Goal: Task Accomplishment & Management: Complete application form

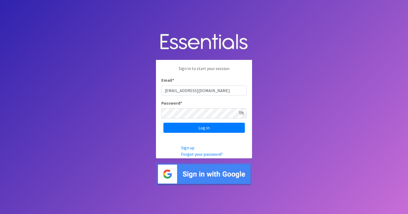
type input "[EMAIL_ADDRESS][DOMAIN_NAME]"
click at [203, 129] on input "Log in" at bounding box center [203, 128] width 81 height 10
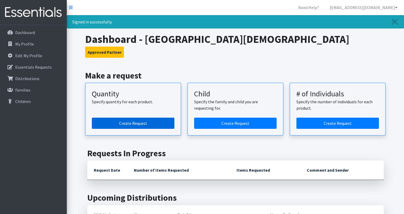
click at [132, 122] on link "Create Request" at bounding box center [133, 123] width 82 height 11
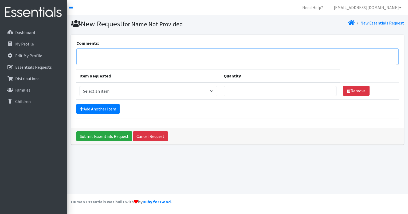
click at [82, 53] on textarea "Comments:" at bounding box center [237, 57] width 322 height 17
type textarea "S"
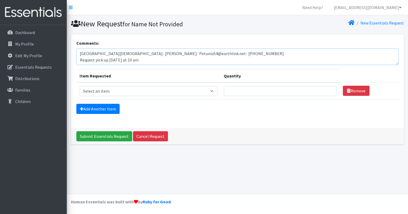
click at [82, 53] on textarea "Manchaca United Methodist Church- Sharon Mize- Petunia54@earthlink.net- 512-699…" at bounding box center [237, 57] width 322 height 17
click at [143, 59] on textarea "Manchaca United Methodist Church- Sharon Mize- Petunia54@earthlink.net- 512-699…" at bounding box center [237, 57] width 322 height 17
click at [174, 60] on textarea "Manchaca United Methodist Church- Sharon Mize- Petunia54@earthlink.net- 512-699…" at bounding box center [237, 57] width 322 height 17
click at [177, 62] on textarea "Manchaca United Methodist Church- Sharon Mize- Petunia54@earthlink.net- 512-699…" at bounding box center [237, 57] width 322 height 17
click at [173, 58] on textarea "Manchaca United Methodist Church- Sharon Mize- Petunia54@earthlink.net- 512-699…" at bounding box center [237, 57] width 322 height 17
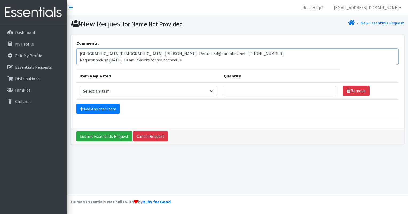
scroll to position [4, 0]
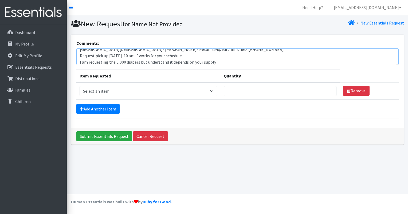
click at [124, 56] on textarea "Manchaca United Methodist Church- Sharon Mize- Petunia54@earthlink.net- 512-699…" at bounding box center [237, 57] width 322 height 17
click at [183, 106] on div "Add Another Item" at bounding box center [237, 109] width 322 height 10
click at [174, 137] on div "Submit Essentials Request Cancel Request" at bounding box center [237, 136] width 333 height 17
click at [146, 62] on textarea "Manchaca United Methodist Church- Sharon Mize- Petunia54@earthlink.net- 512-699…" at bounding box center [237, 57] width 322 height 17
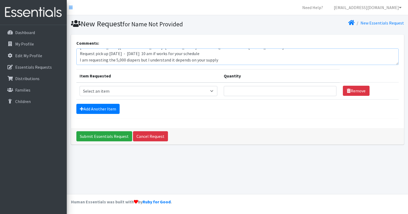
click at [219, 60] on textarea "Manchaca United Methodist Church- Sharon Mize- Petunia54@earthlink.net- 512-699…" at bounding box center [237, 57] width 322 height 17
type textarea "Manchaca United Methodist Church- Sharon Mize- Petunia54@earthlink.net- 512-699…"
click at [214, 90] on select "Select an item Baby Formula Kids (Newborn) Kids (Preemie) Kids (Size 1) Kids (S…" at bounding box center [148, 91] width 138 height 10
select select "453"
click at [79, 86] on select "Select an item Baby Formula Kids (Newborn) Kids (Preemie) Kids (Size 1) Kids (S…" at bounding box center [148, 91] width 138 height 10
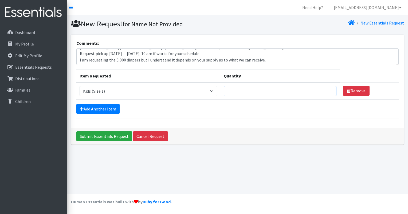
click at [245, 91] on input "Quantity" at bounding box center [280, 91] width 113 height 10
type input "500"
click at [101, 109] on link "Add Another Item" at bounding box center [97, 109] width 43 height 10
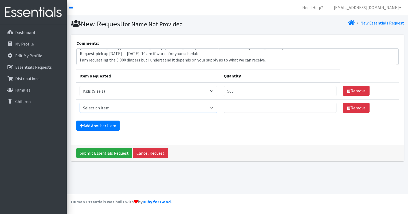
click at [216, 108] on select "Select an item Baby Formula Kids (Newborn) Kids (Preemie) Kids (Size 1) Kids (S…" at bounding box center [148, 108] width 138 height 10
select select "440"
click at [79, 103] on select "Select an item Baby Formula Kids (Newborn) Kids (Preemie) Kids (Size 1) Kids (S…" at bounding box center [148, 108] width 138 height 10
click at [235, 107] on input "Quantity" at bounding box center [280, 108] width 113 height 10
type input "250"
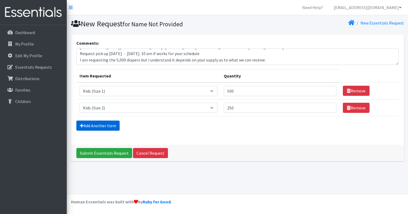
click at [107, 127] on link "Add Another Item" at bounding box center [97, 126] width 43 height 10
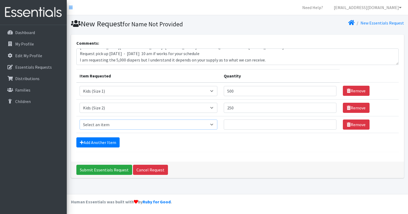
click at [213, 125] on select "Select an item Baby Formula Kids (Newborn) Kids (Preemie) Kids (Size 1) Kids (S…" at bounding box center [148, 125] width 138 height 10
select select "442"
click at [79, 120] on select "Select an item Baby Formula Kids (Newborn) Kids (Preemie) Kids (Size 1) Kids (S…" at bounding box center [148, 125] width 138 height 10
click at [240, 124] on input "Quantity" at bounding box center [280, 125] width 113 height 10
type input "750"
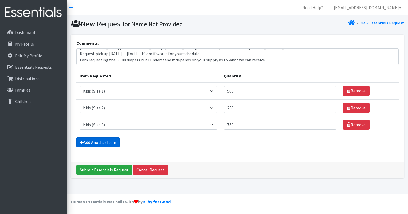
click at [96, 140] on link "Add Another Item" at bounding box center [97, 143] width 43 height 10
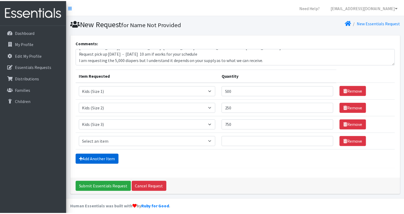
scroll to position [4, 0]
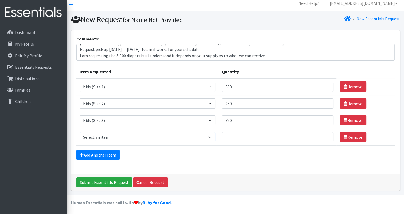
click at [213, 137] on select "Select an item Baby Formula Kids (Newborn) Kids (Preemie) Kids (Size 1) Kids (S…" at bounding box center [147, 137] width 136 height 10
select select "459"
click at [79, 132] on select "Select an item Baby Formula Kids (Newborn) Kids (Preemie) Kids (Size 1) Kids (S…" at bounding box center [147, 137] width 136 height 10
click at [241, 138] on input "Quantity" at bounding box center [277, 137] width 111 height 10
type input "750"
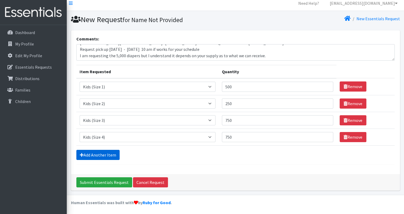
click at [107, 154] on link "Add Another Item" at bounding box center [97, 155] width 43 height 10
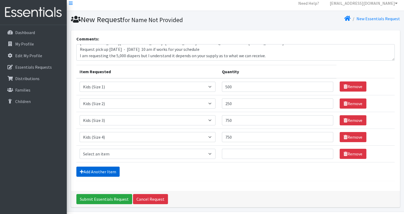
scroll to position [21, 0]
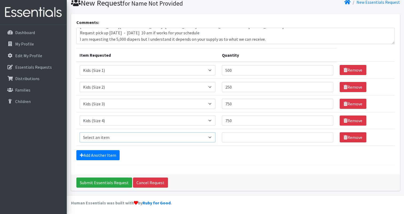
click at [213, 137] on select "Select an item Baby Formula Kids (Newborn) Kids (Preemie) Kids (Size 1) Kids (S…" at bounding box center [147, 138] width 136 height 10
select select "460"
click at [79, 133] on select "Select an item Baby Formula Kids (Newborn) Kids (Preemie) Kids (Size 1) Kids (S…" at bounding box center [147, 138] width 136 height 10
click at [239, 103] on input "750" at bounding box center [277, 104] width 111 height 10
type input "7"
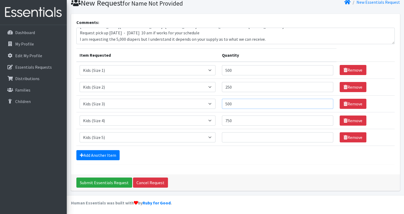
type input "500"
click at [240, 137] on input "Quantity" at bounding box center [277, 138] width 111 height 10
type input "1500"
click at [102, 155] on link "Add Another Item" at bounding box center [97, 155] width 43 height 10
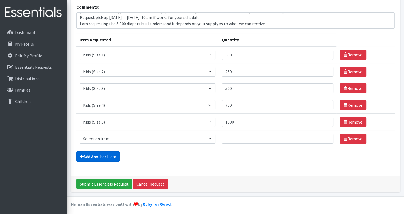
scroll to position [38, 0]
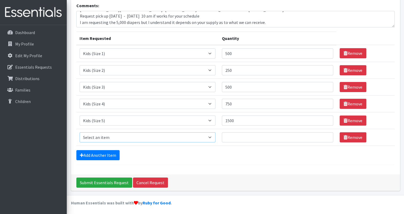
click at [212, 137] on select "Select an item Baby Formula Kids (Newborn) Kids (Preemie) Kids (Size 1) Kids (S…" at bounding box center [147, 138] width 136 height 10
select select "462"
click at [79, 133] on select "Select an item Baby Formula Kids (Newborn) Kids (Preemie) Kids (Size 1) Kids (S…" at bounding box center [147, 138] width 136 height 10
click at [236, 136] on input "Quantity" at bounding box center [277, 138] width 111 height 10
type input "1500"
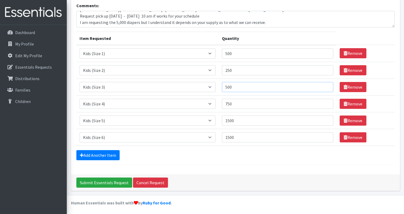
click at [237, 86] on input "500" at bounding box center [277, 87] width 111 height 10
type input "5"
type input "750"
click at [242, 121] on input "1500" at bounding box center [277, 121] width 111 height 10
type input "1250"
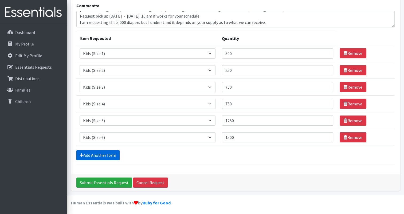
click at [95, 153] on link "Add Another Item" at bounding box center [97, 155] width 43 height 10
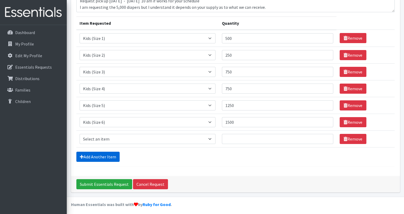
scroll to position [54, 0]
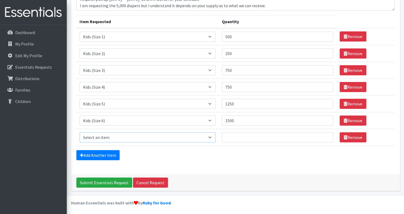
click at [211, 137] on select "Select an item Baby Formula Kids (Newborn) Kids (Preemie) Kids (Size 1) Kids (S…" at bounding box center [147, 138] width 136 height 10
select select "434"
click at [79, 133] on select "Select an item Baby Formula Kids (Newborn) Kids (Preemie) Kids (Size 1) Kids (S…" at bounding box center [147, 138] width 136 height 10
click at [239, 137] on input "Quantity" at bounding box center [277, 138] width 111 height 10
type input "100"
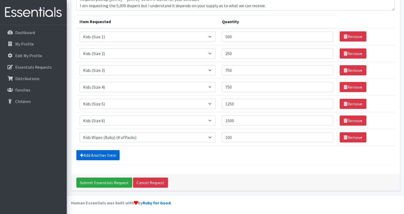
click at [97, 156] on link "Add Another Item" at bounding box center [97, 155] width 43 height 10
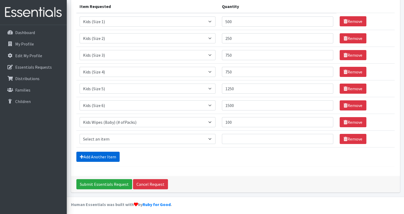
scroll to position [71, 0]
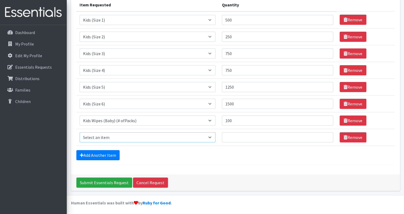
click at [213, 137] on select "Select an item Baby Formula Kids (Newborn) Kids (Preemie) Kids (Size 1) Kids (S…" at bounding box center [147, 138] width 136 height 10
select select "1534"
click at [79, 133] on select "Select an item Baby Formula Kids (Newborn) Kids (Preemie) Kids (Size 1) Kids (S…" at bounding box center [147, 138] width 136 height 10
click at [235, 137] on input "Quantity" at bounding box center [277, 138] width 111 height 10
type input "2"
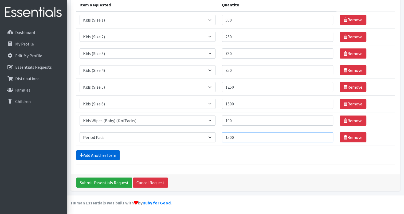
type input "1500"
click at [106, 156] on link "Add Another Item" at bounding box center [97, 155] width 43 height 10
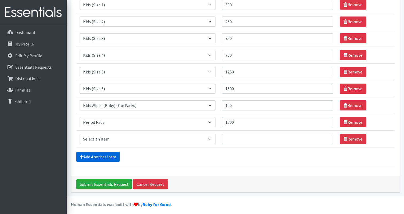
scroll to position [88, 0]
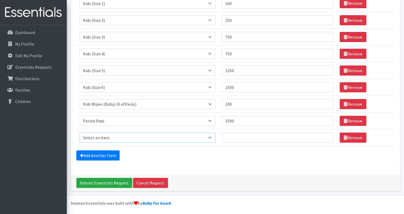
click at [213, 137] on select "Select an item Baby Formula Kids (Newborn) Kids (Preemie) Kids (Size 1) Kids (S…" at bounding box center [147, 138] width 136 height 10
select select "1536"
click at [79, 133] on select "Select an item Baby Formula Kids (Newborn) Kids (Preemie) Kids (Size 1) Kids (S…" at bounding box center [147, 138] width 136 height 10
click at [234, 137] on input "Quantity" at bounding box center [277, 138] width 111 height 10
type input "500"
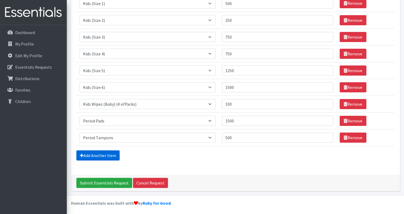
click at [89, 154] on link "Add Another Item" at bounding box center [97, 156] width 43 height 10
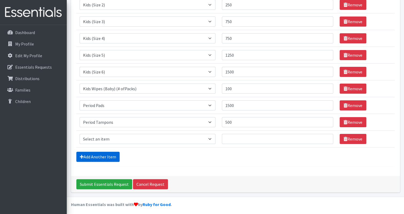
scroll to position [105, 0]
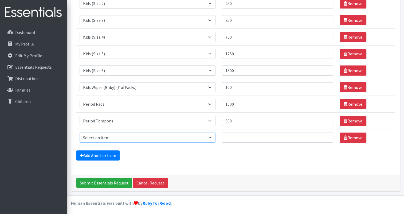
click at [212, 137] on select "Select an item Baby Formula Kids (Newborn) Kids (Preemie) Kids (Size 1) Kids (S…" at bounding box center [147, 138] width 136 height 10
select select "445"
click at [79, 133] on select "Select an item Baby Formula Kids (Newborn) Kids (Preemie) Kids (Size 1) Kids (S…" at bounding box center [147, 138] width 136 height 10
click at [232, 136] on input "Quantity" at bounding box center [277, 138] width 111 height 10
type input "10"
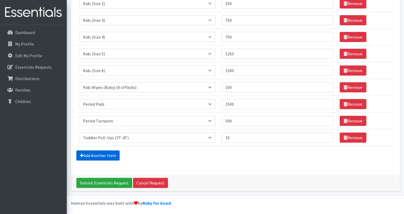
click at [96, 156] on link "Add Another Item" at bounding box center [97, 156] width 43 height 10
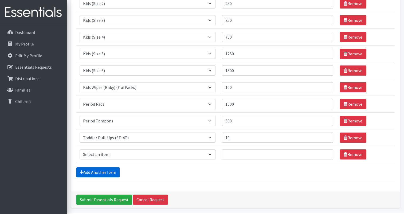
scroll to position [121, 0]
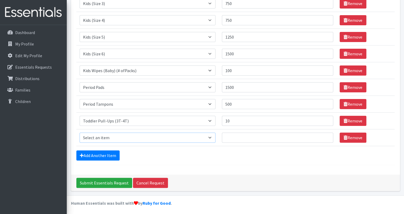
click at [213, 137] on select "Select an item Baby Formula Kids (Newborn) Kids (Preemie) Kids (Size 1) Kids (S…" at bounding box center [147, 138] width 136 height 10
select select "446"
click at [79, 133] on select "Select an item Baby Formula Kids (Newborn) Kids (Preemie) Kids (Size 1) Kids (S…" at bounding box center [147, 138] width 136 height 10
click at [235, 137] on input "Quantity" at bounding box center [277, 138] width 111 height 10
type input "20"
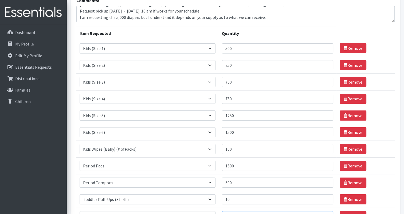
scroll to position [44, 0]
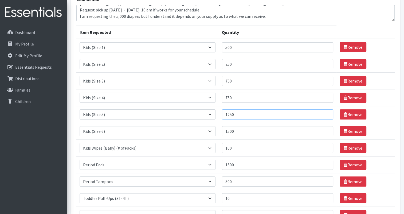
click at [249, 114] on input "1250" at bounding box center [277, 115] width 111 height 10
type input "1500"
click at [241, 130] on input "1500" at bounding box center [277, 131] width 111 height 10
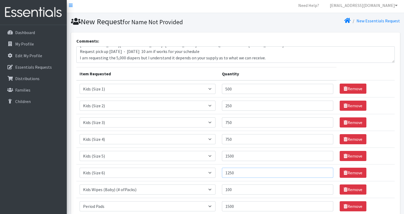
scroll to position [0, 0]
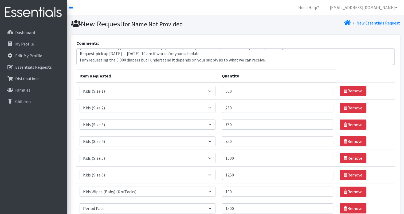
type input "1250"
click at [266, 58] on textarea "Manchaca United Methodist Church- Sharon Mize- Petunia54@earthlink.net- 512-699…" at bounding box center [235, 57] width 318 height 17
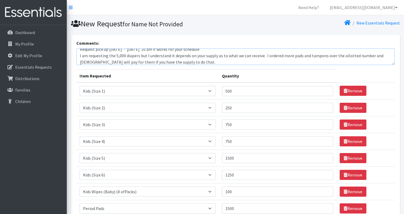
click at [356, 55] on textarea "Manchaca United Methodist Church- Sharon Mize- Petunia54@earthlink.net- 512-699…" at bounding box center [235, 57] width 318 height 17
click at [86, 60] on textarea "Manchaca United Methodist Church- Sharon Mize- Petunia54@earthlink.net- 512-699…" at bounding box center [235, 57] width 318 height 17
click at [264, 55] on textarea "Manchaca United Methodist Church- Sharon Mize- Petunia54@earthlink.net- 512-699…" at bounding box center [235, 57] width 318 height 17
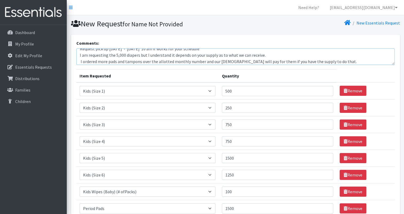
click at [260, 61] on textarea "Manchaca United Methodist Church- Sharon Mize- Petunia54@earthlink.net- 512-699…" at bounding box center [235, 57] width 318 height 17
click at [386, 61] on textarea "Manchaca United Methodist Church- Sharon Mize- Petunia54@earthlink.net- 512-699…" at bounding box center [235, 57] width 318 height 17
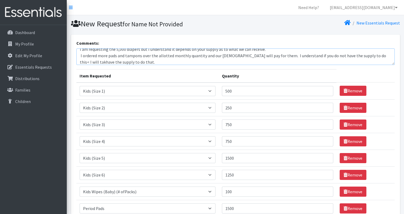
click at [124, 62] on textarea "Manchaca United Methodist Church- Sharon Mize- Petunia54@earthlink.net- 512-699…" at bounding box center [235, 57] width 318 height 17
click at [174, 69] on table "Item Requested Quantity Item Requested Select an item Baby Formula Kids (Newbor…" at bounding box center [235, 168] width 318 height 198
click at [312, 83] on td "Quantity 500" at bounding box center [277, 91] width 118 height 17
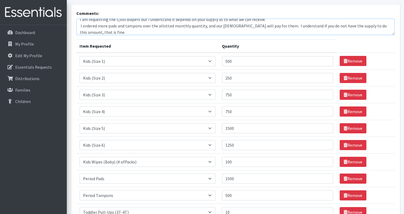
scroll to position [29, 0]
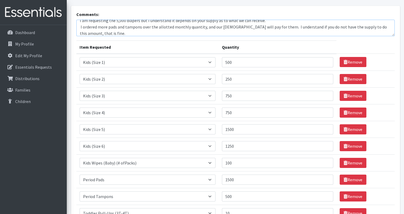
click at [91, 31] on textarea "Manchaca United Methodist Church- Sharon Mize- Petunia54@earthlink.net- 512-699…" at bounding box center [235, 28] width 318 height 17
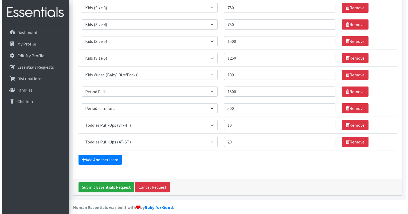
scroll to position [121, 0]
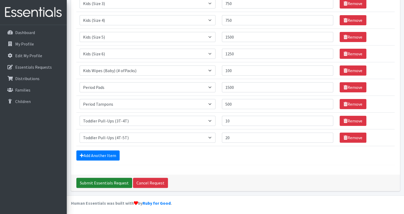
type textarea "Manchaca United Methodist Church- Sharon Mize- Petunia54@earthlink.net- 512-699…"
click at [101, 180] on input "Submit Essentials Request" at bounding box center [104, 183] width 56 height 10
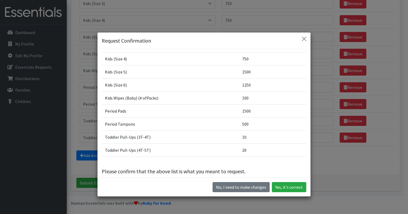
scroll to position [60, 0]
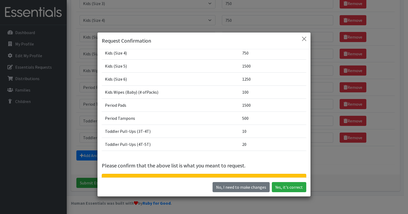
click at [249, 117] on td "500" at bounding box center [272, 118] width 67 height 13
click at [242, 188] on button "No, I need to make changes" at bounding box center [240, 187] width 57 height 10
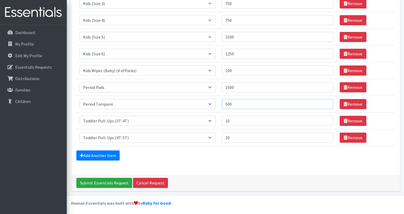
click at [239, 104] on input "500" at bounding box center [277, 104] width 111 height 10
type input "5"
type input "200"
click at [109, 182] on input "Submit Essentials Request" at bounding box center [104, 183] width 56 height 10
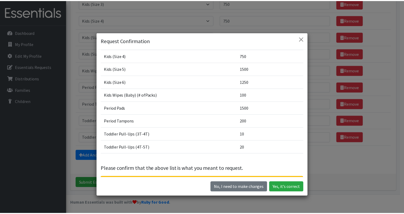
scroll to position [77, 0]
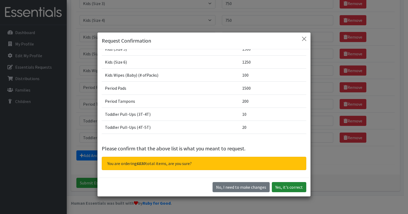
click at [292, 186] on button "Yes, it's correct" at bounding box center [289, 187] width 34 height 10
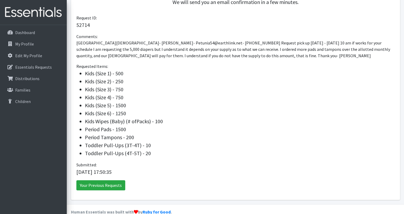
scroll to position [158, 0]
